Goal: Task Accomplishment & Management: Complete application form

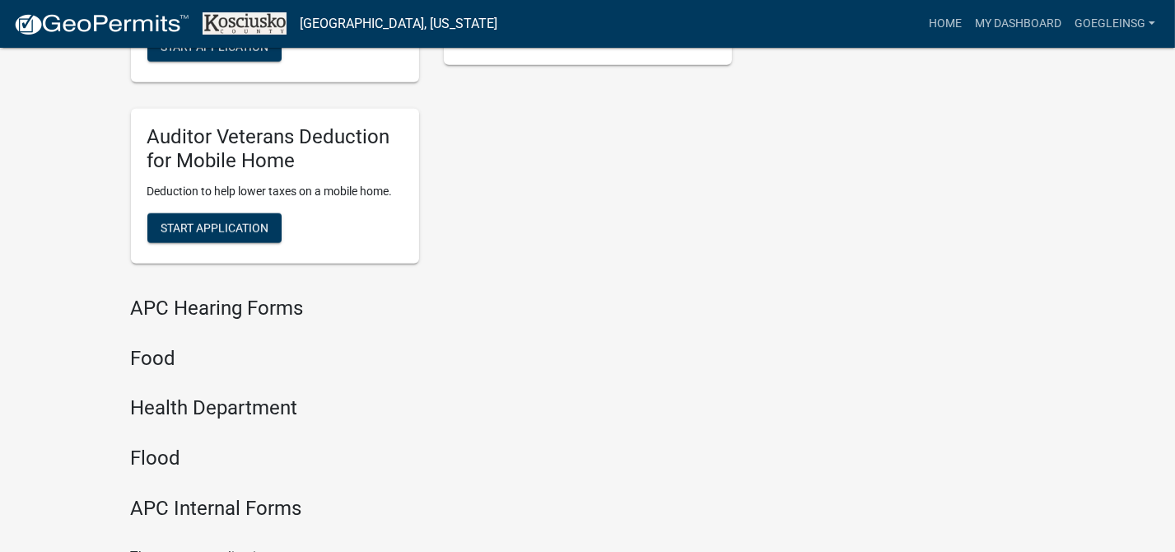
scroll to position [2161, 0]
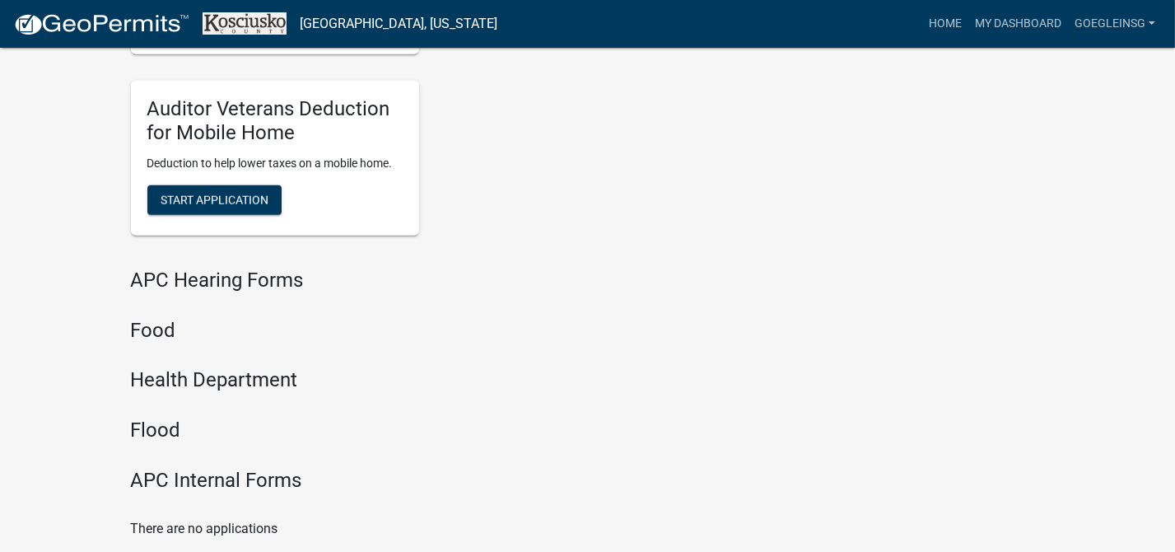
click at [207, 280] on h4 "APC Hearing Forms" at bounding box center [431, 280] width 601 height 24
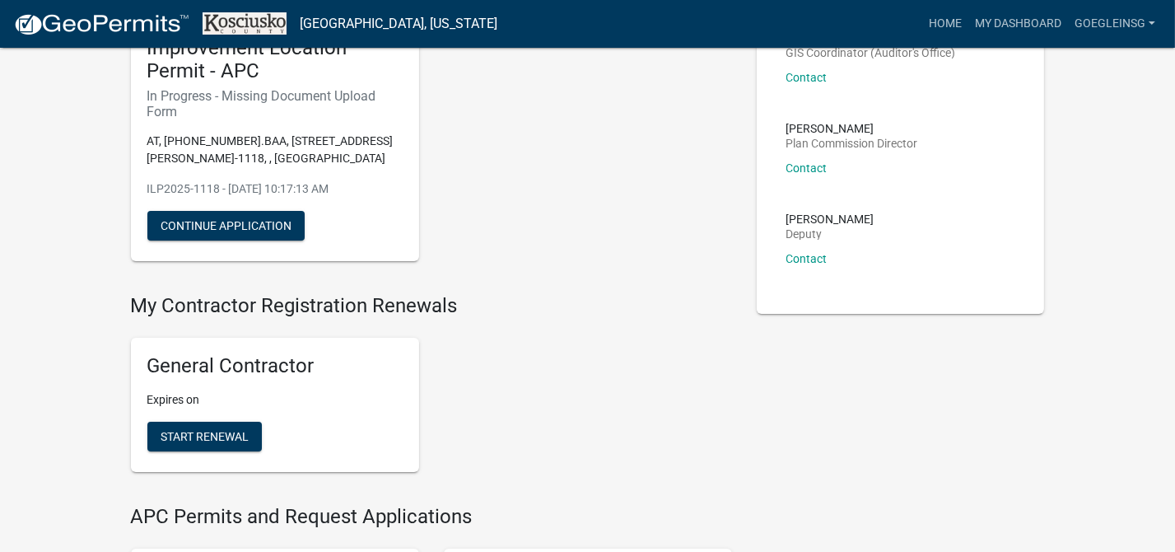
scroll to position [0, 0]
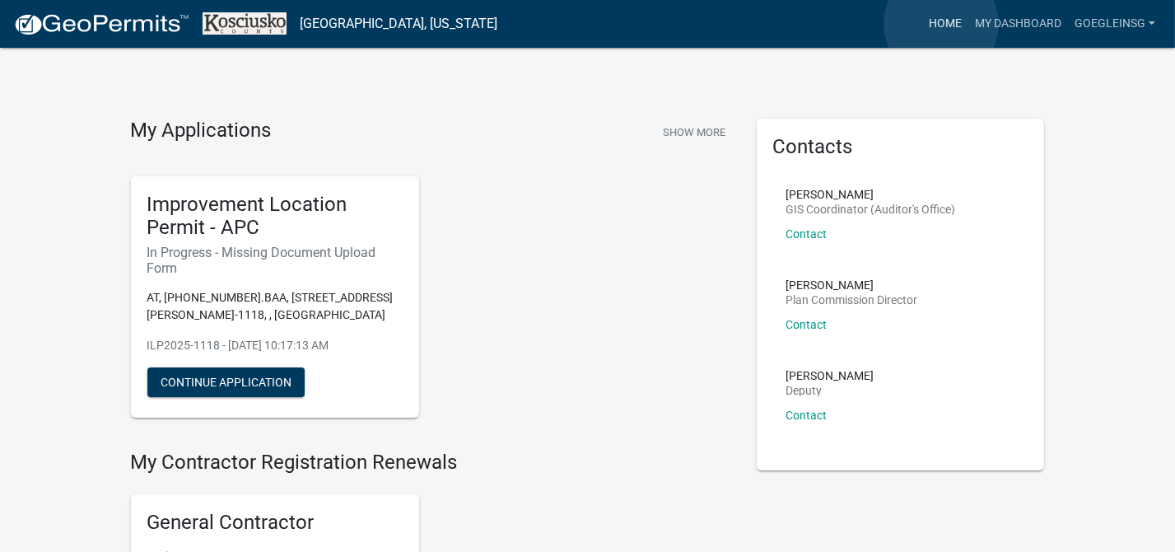
click at [941, 24] on link "Home" at bounding box center [945, 23] width 46 height 31
click at [940, 21] on link "Home" at bounding box center [945, 23] width 46 height 31
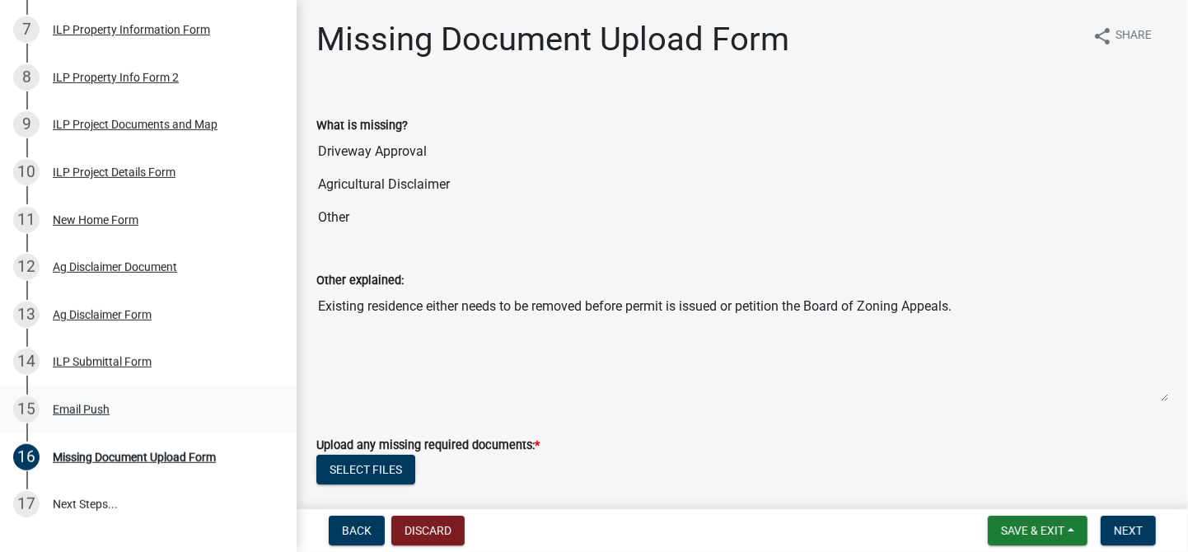
scroll to position [490, 0]
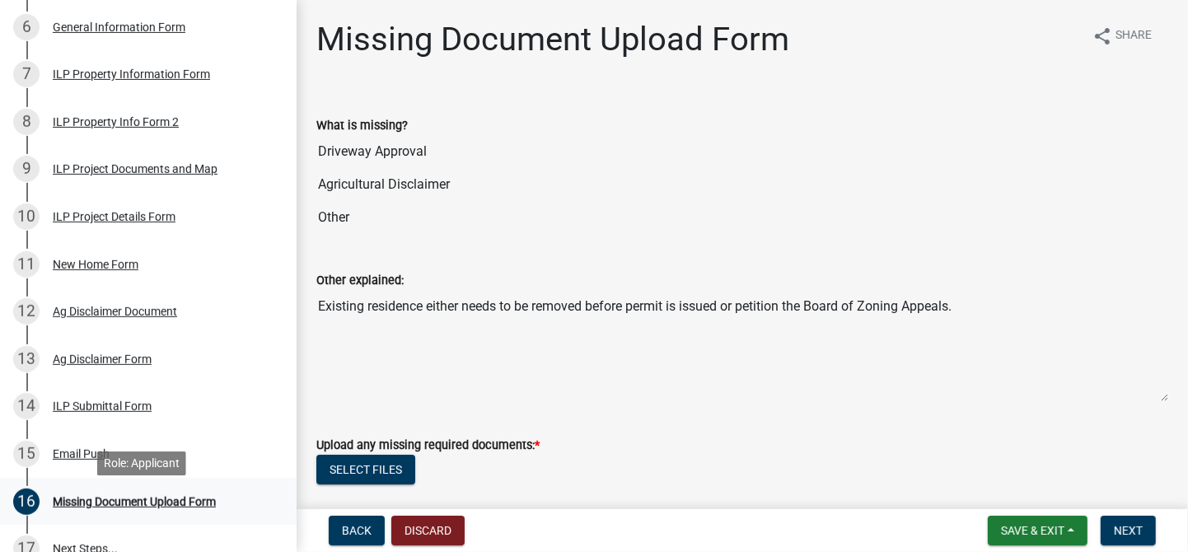
click at [130, 506] on div "Missing Document Upload Form" at bounding box center [134, 502] width 163 height 12
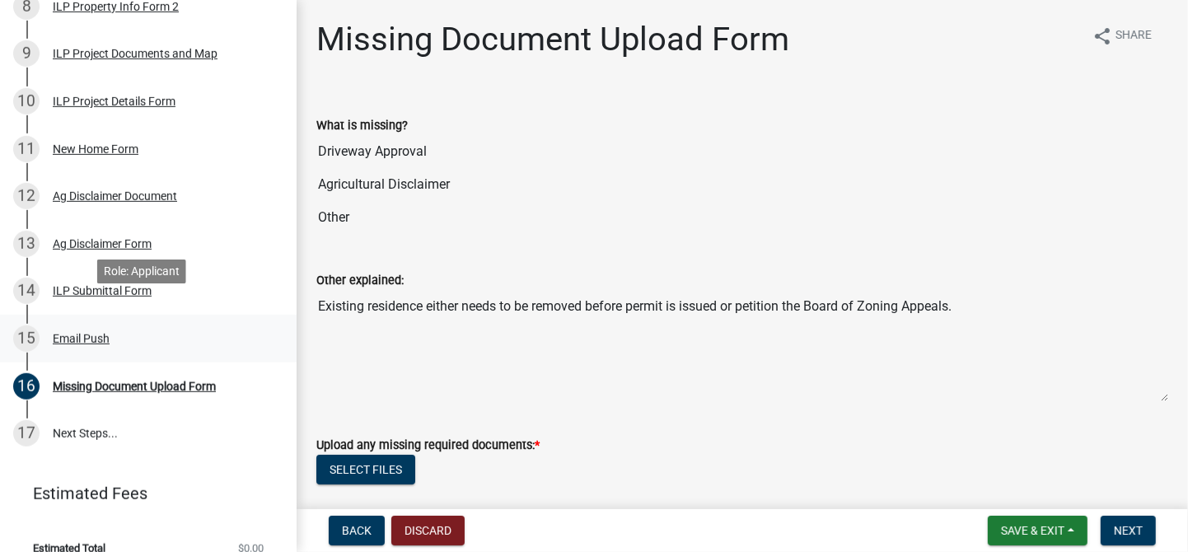
scroll to position [634, 0]
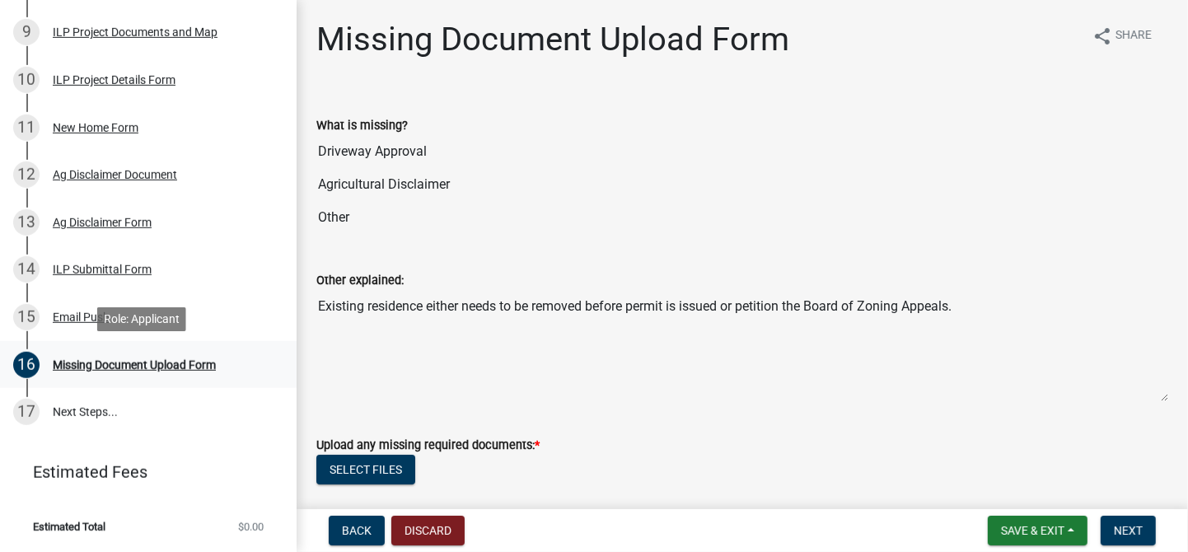
click at [133, 363] on div "Missing Document Upload Form" at bounding box center [134, 365] width 163 height 12
click at [371, 464] on button "Select files" at bounding box center [365, 470] width 99 height 30
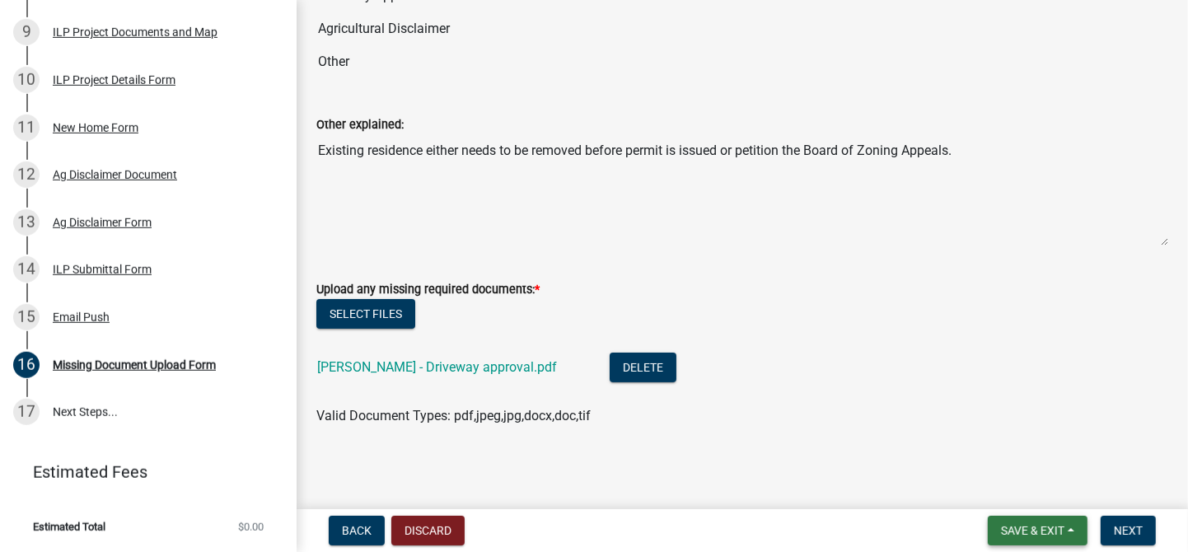
click at [1052, 530] on span "Save & Exit" at bounding box center [1032, 530] width 63 height 13
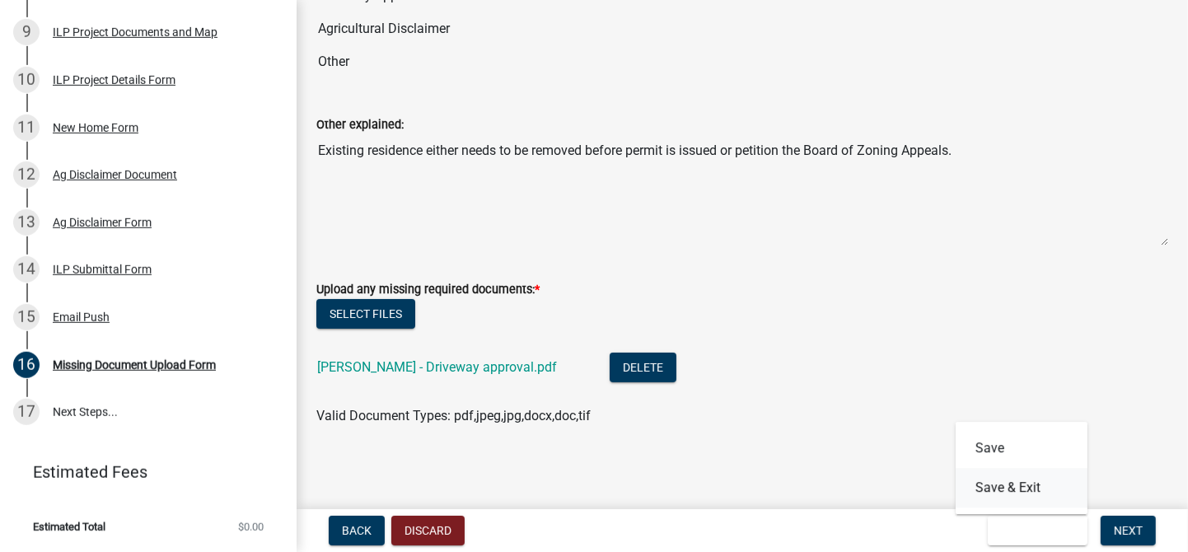
click at [1020, 488] on button "Save & Exit" at bounding box center [1021, 488] width 132 height 40
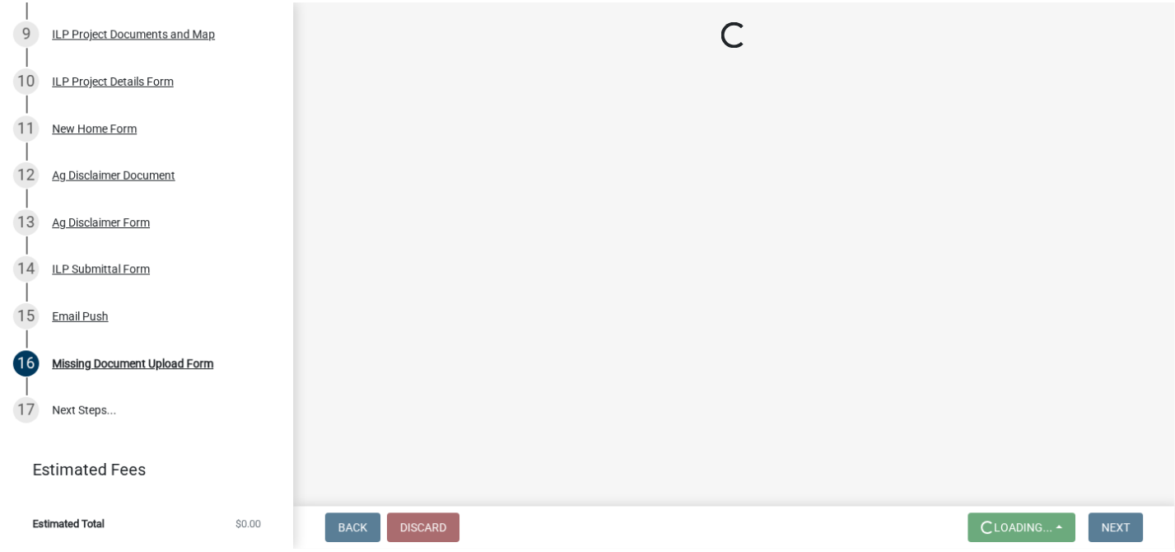
scroll to position [0, 0]
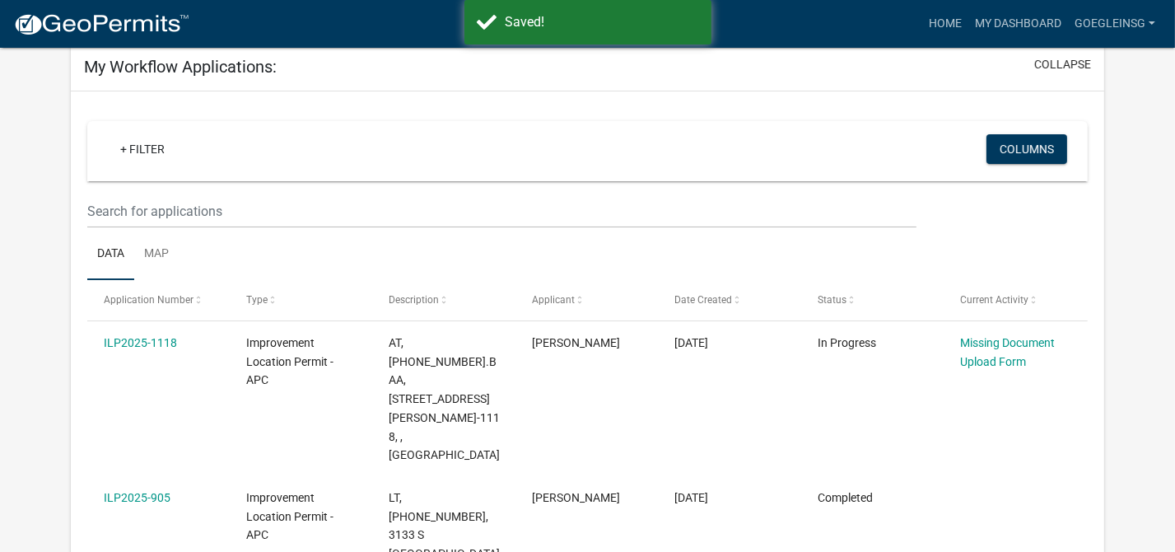
scroll to position [144, 0]
